Goal: Task Accomplishment & Management: Complete application form

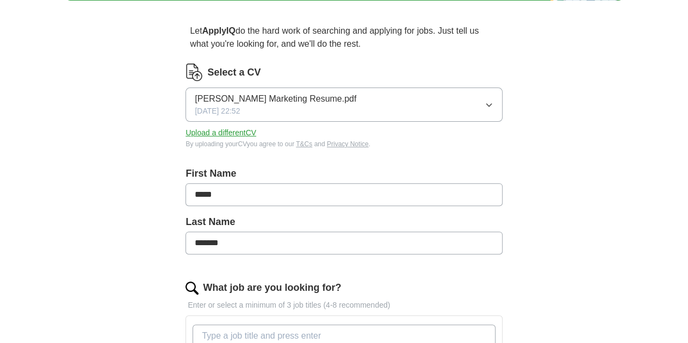
scroll to position [73, 0]
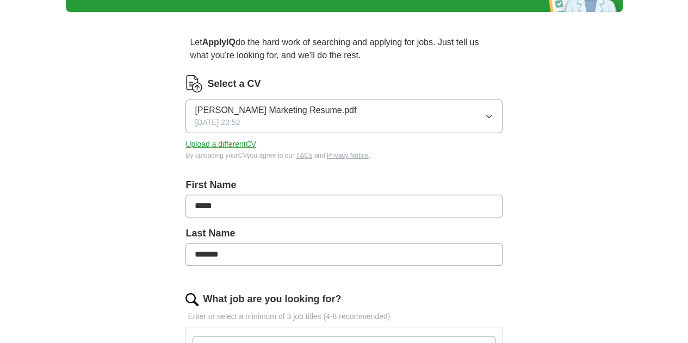
click at [246, 110] on span "[PERSON_NAME] Marketing Resume.pdf" at bounding box center [276, 110] width 162 height 13
click at [246, 145] on span "[PERSON_NAME] Marketing Resume.pdf" at bounding box center [276, 147] width 162 height 13
click at [281, 115] on span "[PERSON_NAME] Marketing Resume.pdf" at bounding box center [276, 110] width 162 height 13
click at [256, 139] on button "Upload a different CV" at bounding box center [220, 144] width 71 height 11
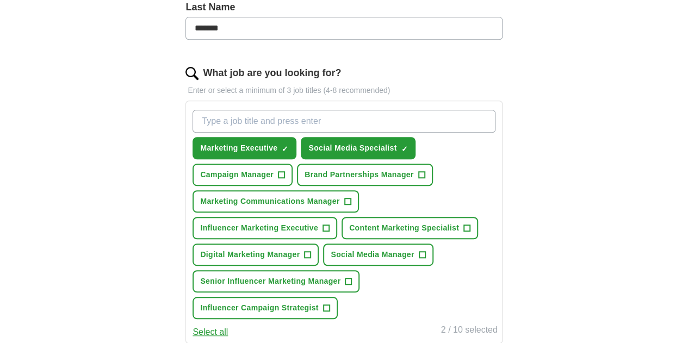
scroll to position [300, 0]
click at [274, 169] on span "Campaign Manager" at bounding box center [236, 174] width 73 height 11
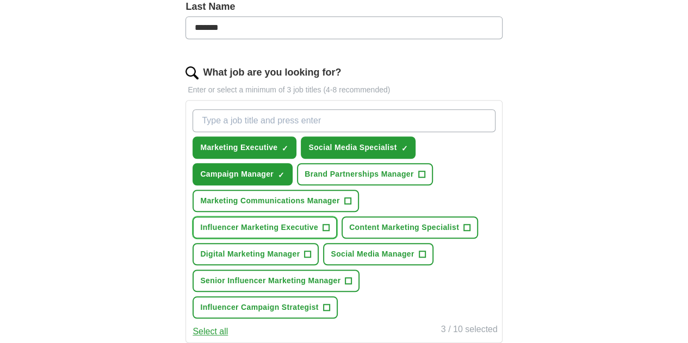
click at [300, 220] on button "Influencer Marketing Executive +" at bounding box center [265, 227] width 145 height 22
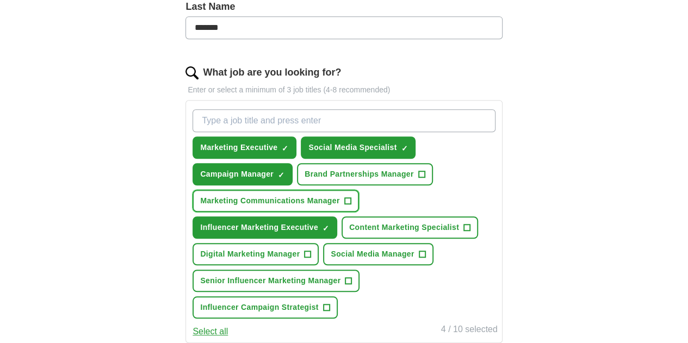
click at [313, 190] on button "Marketing Communications Manager +" at bounding box center [276, 201] width 166 height 22
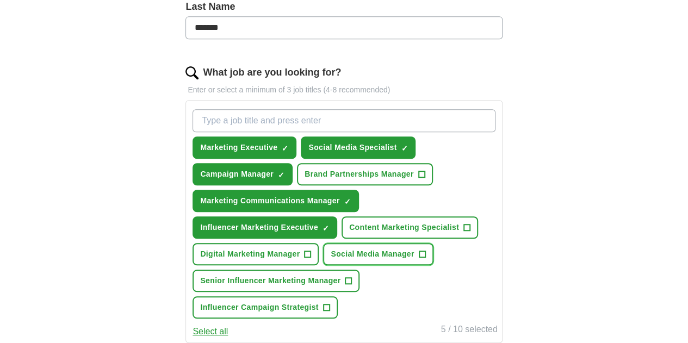
click at [387, 265] on button "Social Media Manager +" at bounding box center [378, 254] width 110 height 22
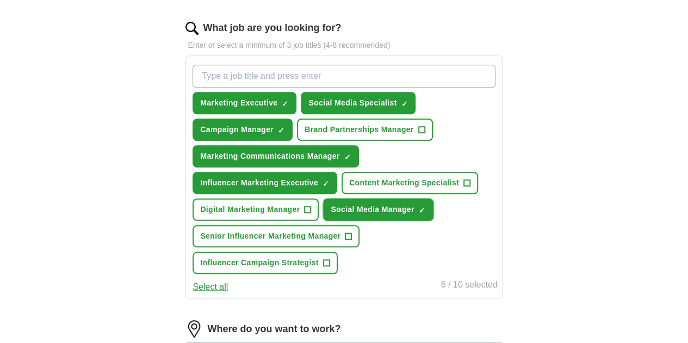
scroll to position [349, 0]
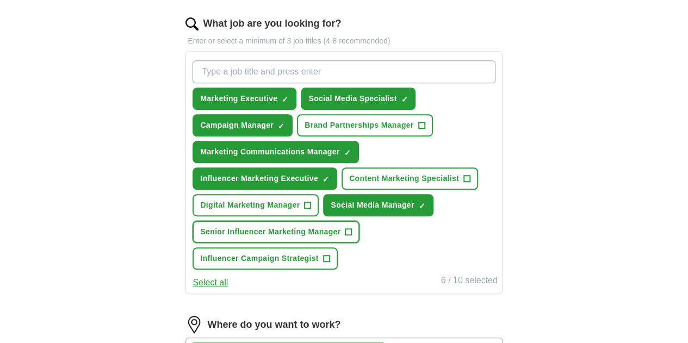
click at [337, 238] on span "Senior Influencer Marketing Manager" at bounding box center [270, 231] width 140 height 11
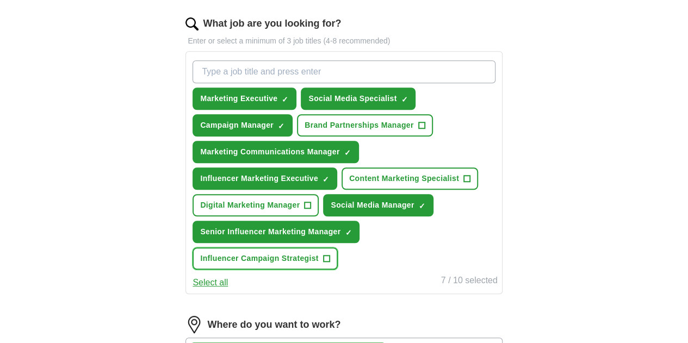
click at [318, 264] on span "Influencer Campaign Strategist" at bounding box center [259, 258] width 118 height 11
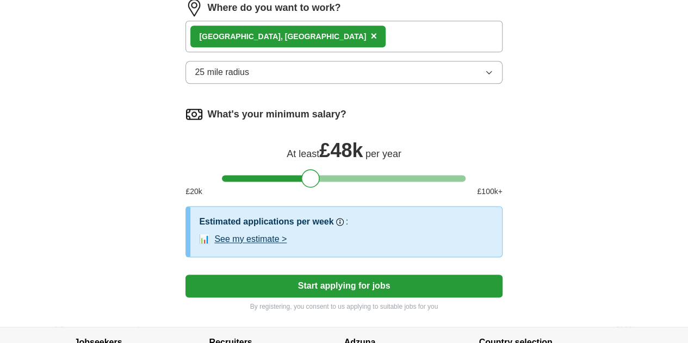
scroll to position [667, 0]
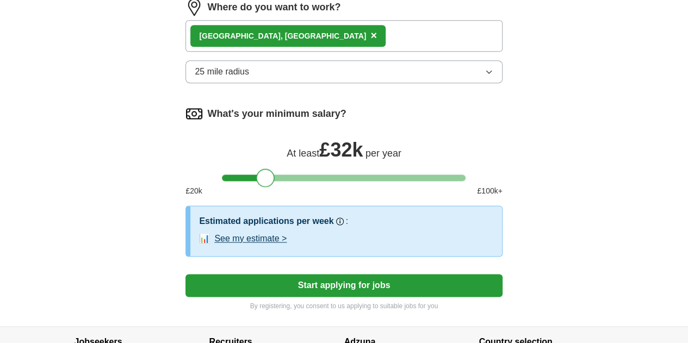
drag, startPoint x: 308, startPoint y: 208, endPoint x: 263, endPoint y: 198, distance: 45.7
click at [263, 187] on div at bounding box center [265, 178] width 18 height 18
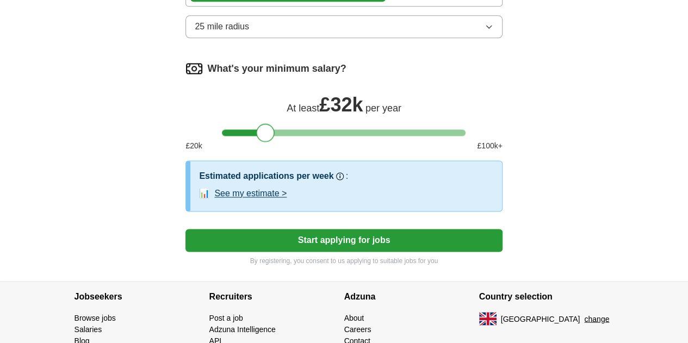
scroll to position [712, 0]
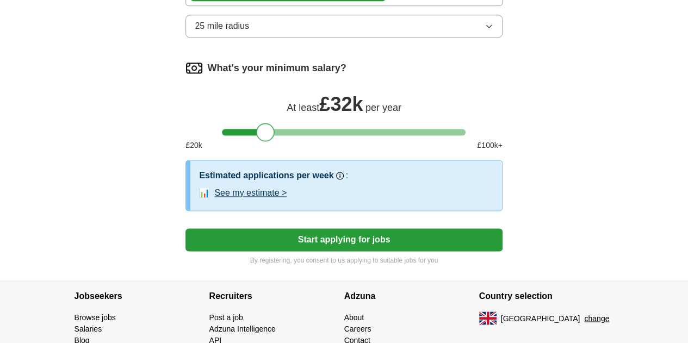
click at [361, 251] on button "Start applying for jobs" at bounding box center [343, 239] width 316 height 23
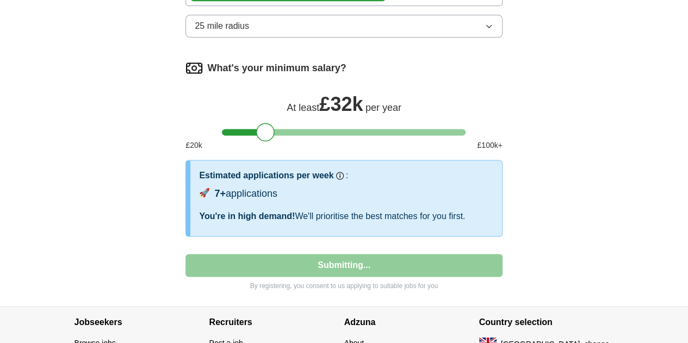
select select "**"
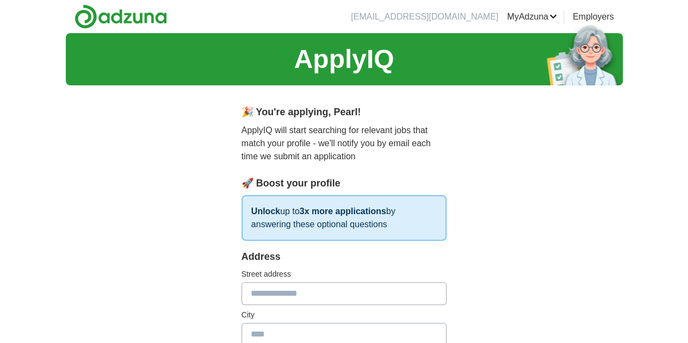
scroll to position [60, 0]
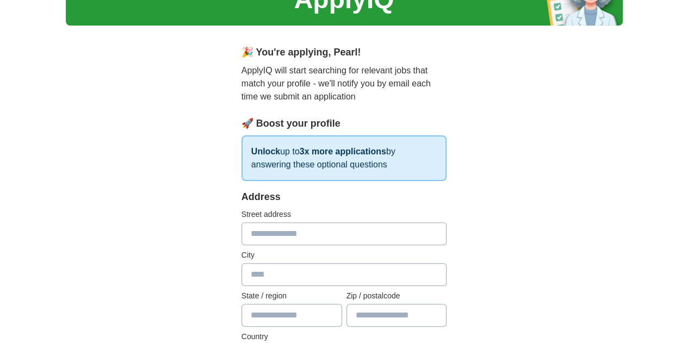
click at [303, 238] on input "text" at bounding box center [344, 233] width 206 height 23
type input "**********"
type input "******"
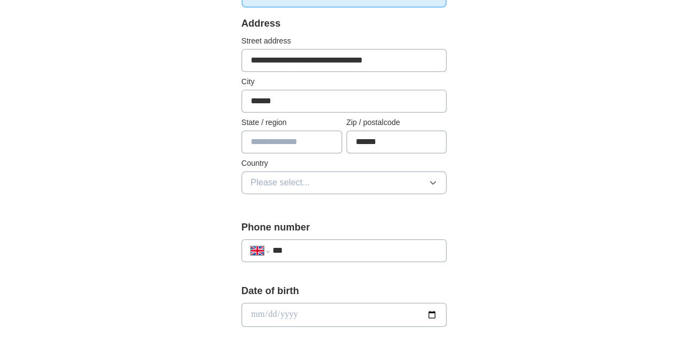
scroll to position [234, 0]
click at [293, 193] on div "**********" at bounding box center [344, 111] width 206 height 191
click at [291, 187] on button "Please select..." at bounding box center [344, 182] width 206 height 23
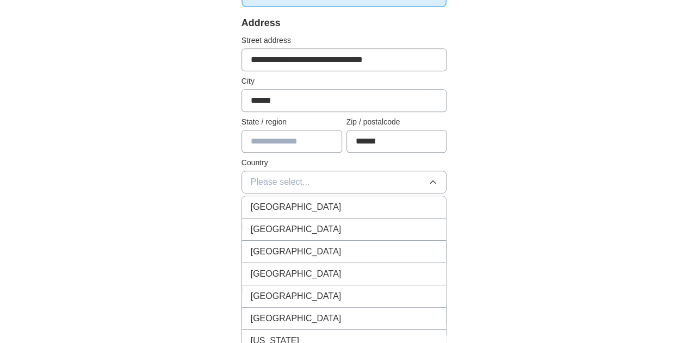
click at [264, 197] on li "[GEOGRAPHIC_DATA]" at bounding box center [344, 207] width 204 height 22
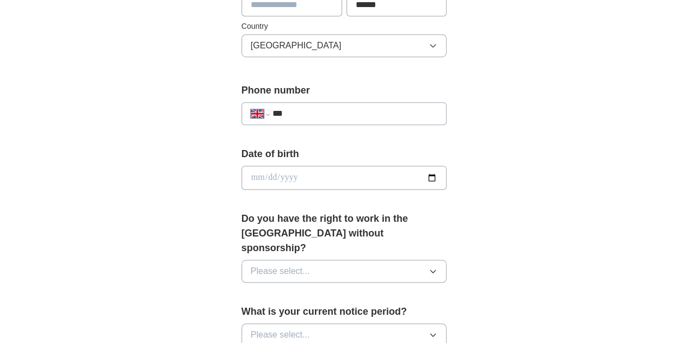
scroll to position [371, 0]
click at [289, 107] on input "***" at bounding box center [354, 113] width 165 height 13
type input "**********"
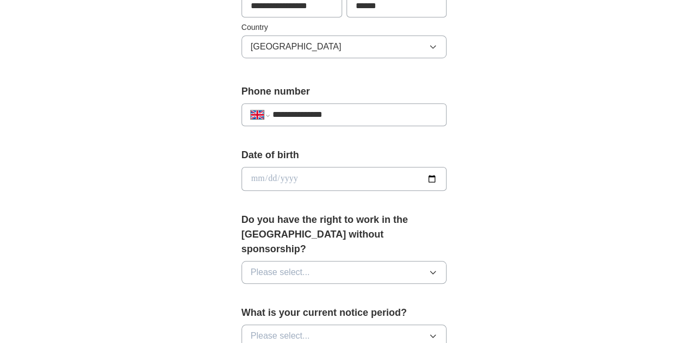
click at [288, 167] on input "date" at bounding box center [344, 179] width 206 height 24
click at [286, 172] on input "date" at bounding box center [344, 179] width 206 height 24
type input "**********"
click at [243, 176] on input "**********" at bounding box center [344, 179] width 206 height 24
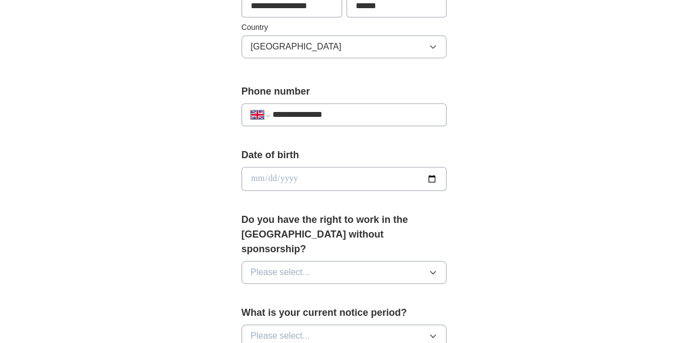
type input "**********"
click at [257, 242] on div "Do you have the right to work in the [GEOGRAPHIC_DATA] without sponsorship? Ple…" at bounding box center [344, 253] width 206 height 80
click at [254, 266] on span "Please select..." at bounding box center [280, 272] width 59 height 13
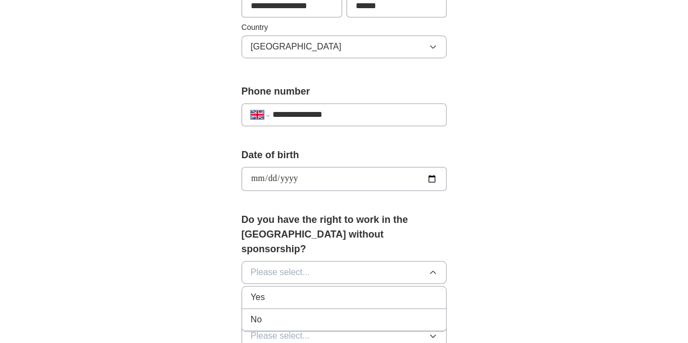
click at [251, 291] on div "Yes" at bounding box center [344, 297] width 187 height 13
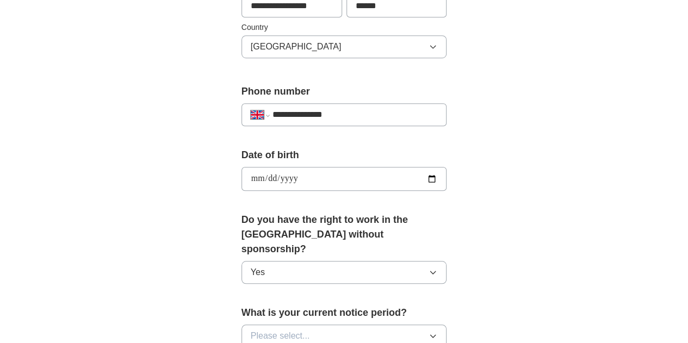
scroll to position [473, 0]
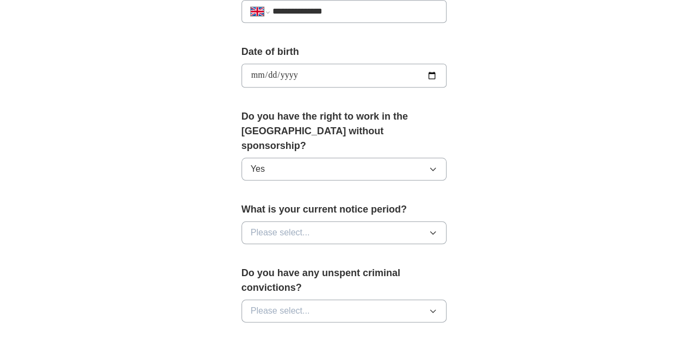
click at [251, 226] on span "Please select..." at bounding box center [280, 232] width 59 height 13
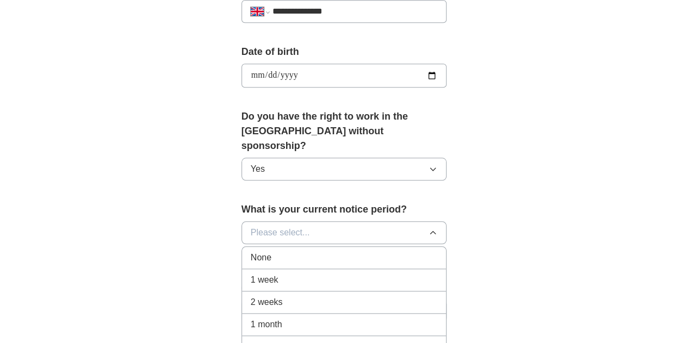
click at [251, 274] on span "1 week" at bounding box center [265, 280] width 28 height 13
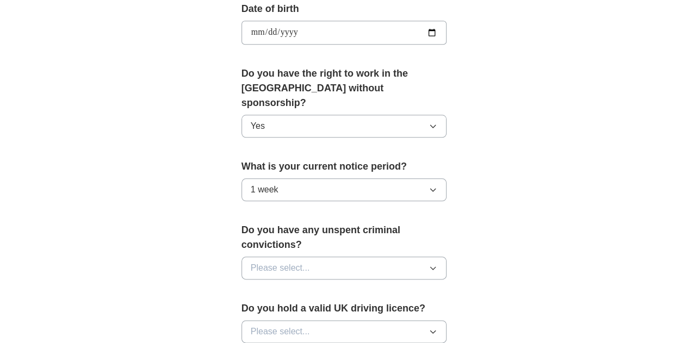
scroll to position [515, 0]
click at [251, 262] on span "Please select..." at bounding box center [280, 268] width 59 height 13
click at [242, 305] on li "No" at bounding box center [344, 316] width 204 height 22
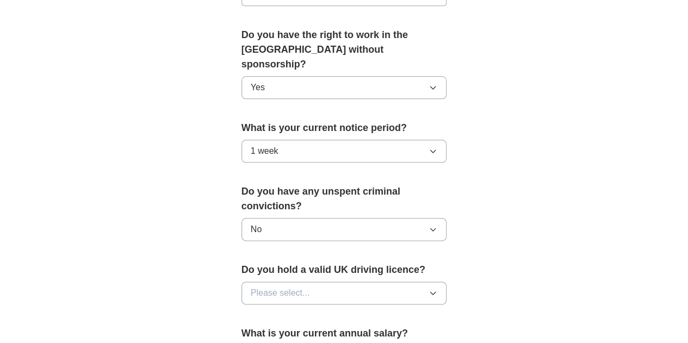
scroll to position [555, 0]
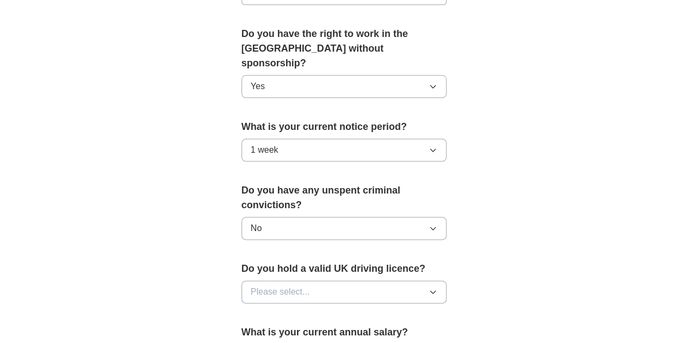
click at [251, 285] on span "Please select..." at bounding box center [280, 291] width 59 height 13
click at [251, 333] on div "No" at bounding box center [344, 339] width 187 height 13
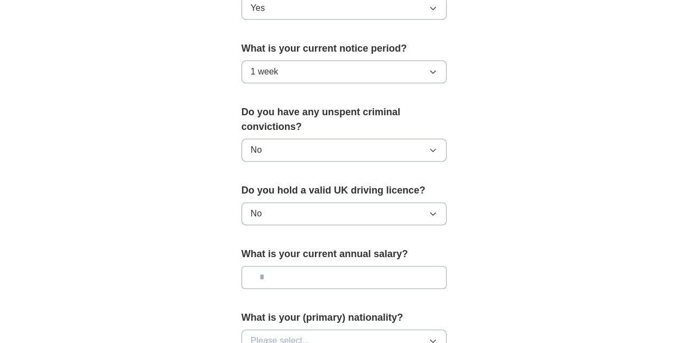
click at [247, 266] on input "text" at bounding box center [344, 277] width 206 height 23
drag, startPoint x: 249, startPoint y: 191, endPoint x: 249, endPoint y: 184, distance: 6.5
click at [249, 202] on button "No" at bounding box center [344, 213] width 206 height 23
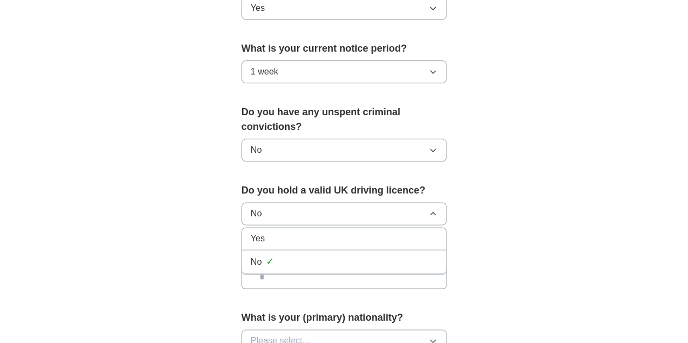
drag, startPoint x: 249, startPoint y: 184, endPoint x: 244, endPoint y: 200, distance: 16.2
click at [244, 202] on div "No Yes No ✓" at bounding box center [344, 213] width 206 height 23
click at [251, 232] on div "Yes" at bounding box center [344, 238] width 187 height 13
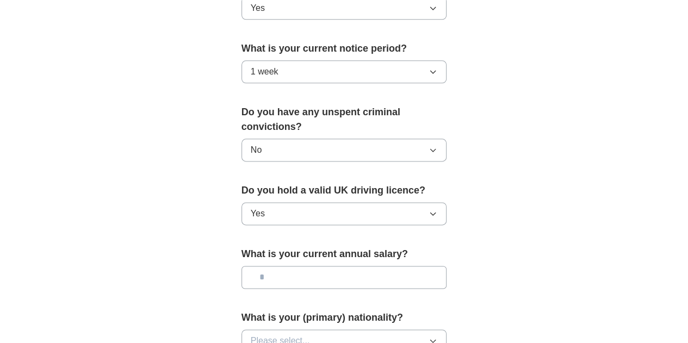
click at [260, 266] on input "text" at bounding box center [344, 277] width 206 height 23
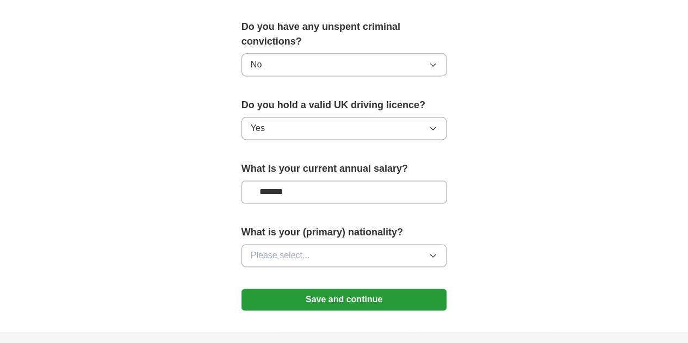
scroll to position [719, 0]
type input "*******"
click at [276, 249] on span "Please select..." at bounding box center [280, 255] width 59 height 13
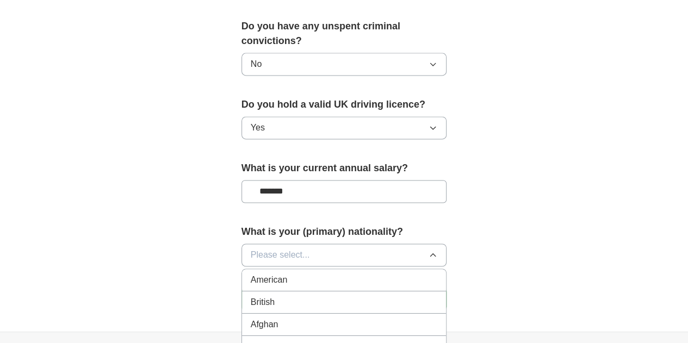
scroll to position [724, 0]
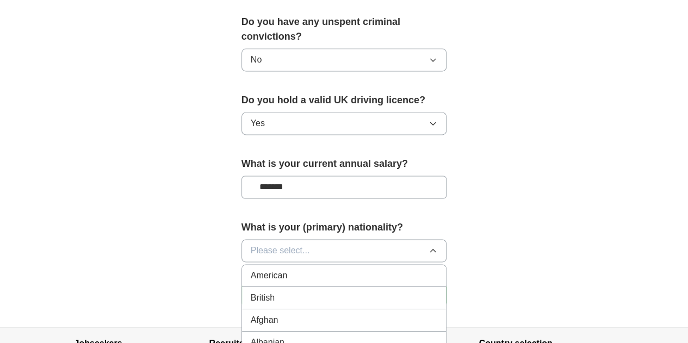
click at [285, 287] on li "British" at bounding box center [344, 298] width 204 height 22
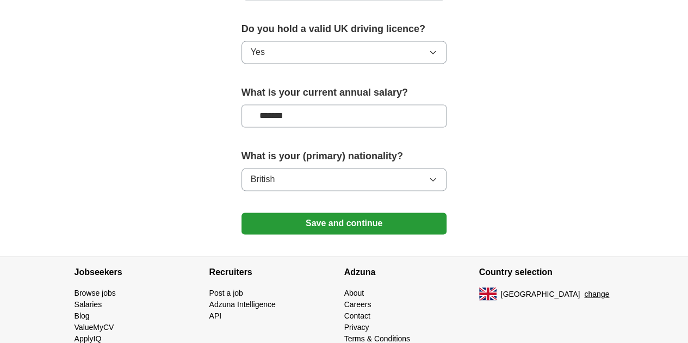
click at [265, 168] on button "British" at bounding box center [344, 179] width 206 height 23
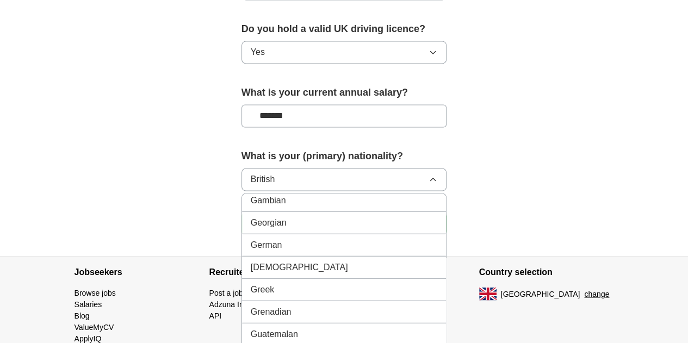
scroll to position [1704, 0]
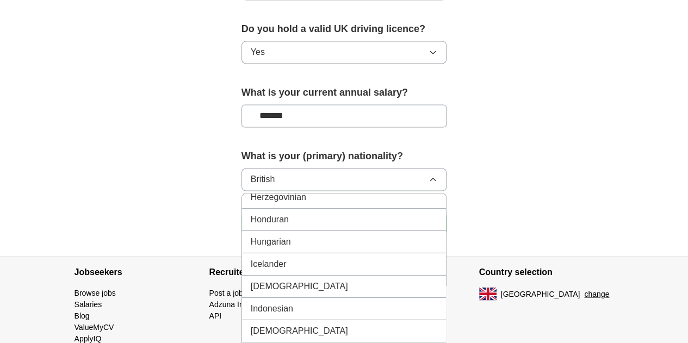
drag, startPoint x: 268, startPoint y: 201, endPoint x: 246, endPoint y: 240, distance: 45.0
click at [251, 280] on span "[DEMOGRAPHIC_DATA]" at bounding box center [299, 286] width 97 height 13
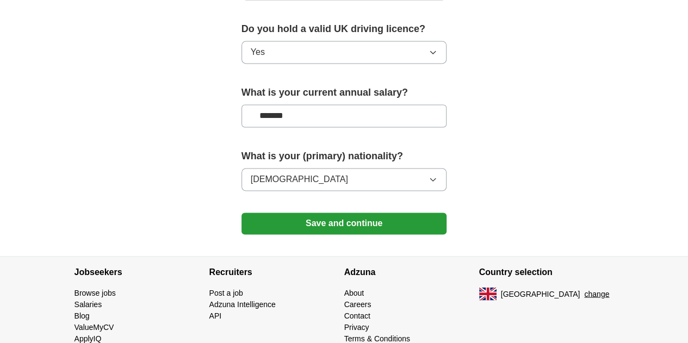
click at [274, 213] on button "Save and continue" at bounding box center [344, 224] width 206 height 22
